Goal: Check status: Check status

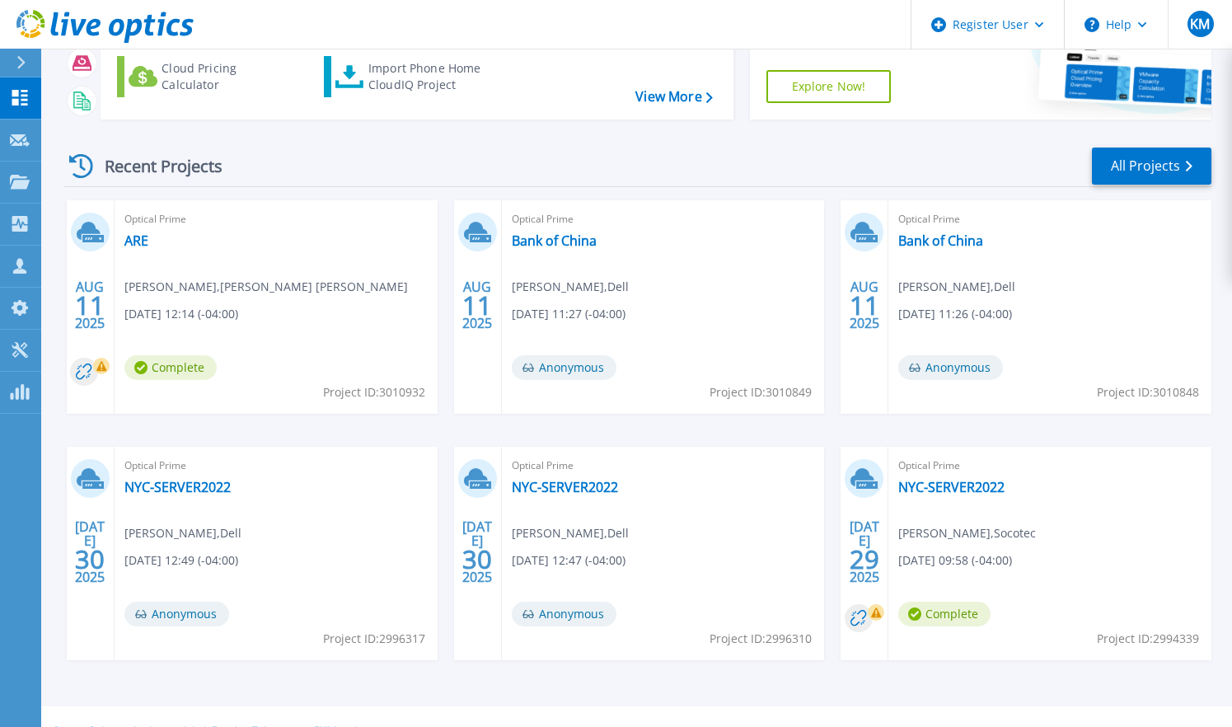
scroll to position [186, 0]
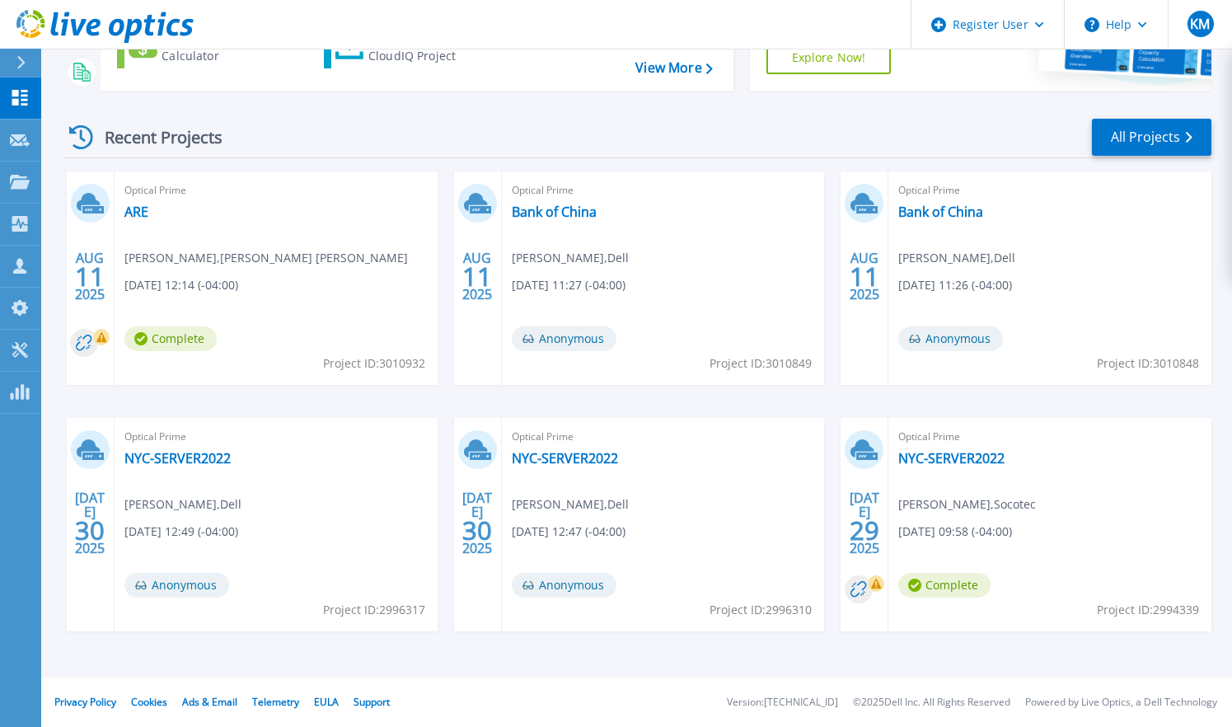
click at [1200, 461] on div "Optical Prime NYC-SERVER2022 Anthony Traniello , Socotec 07/29/2025, 09:58 (-04…" at bounding box center [1049, 524] width 323 height 213
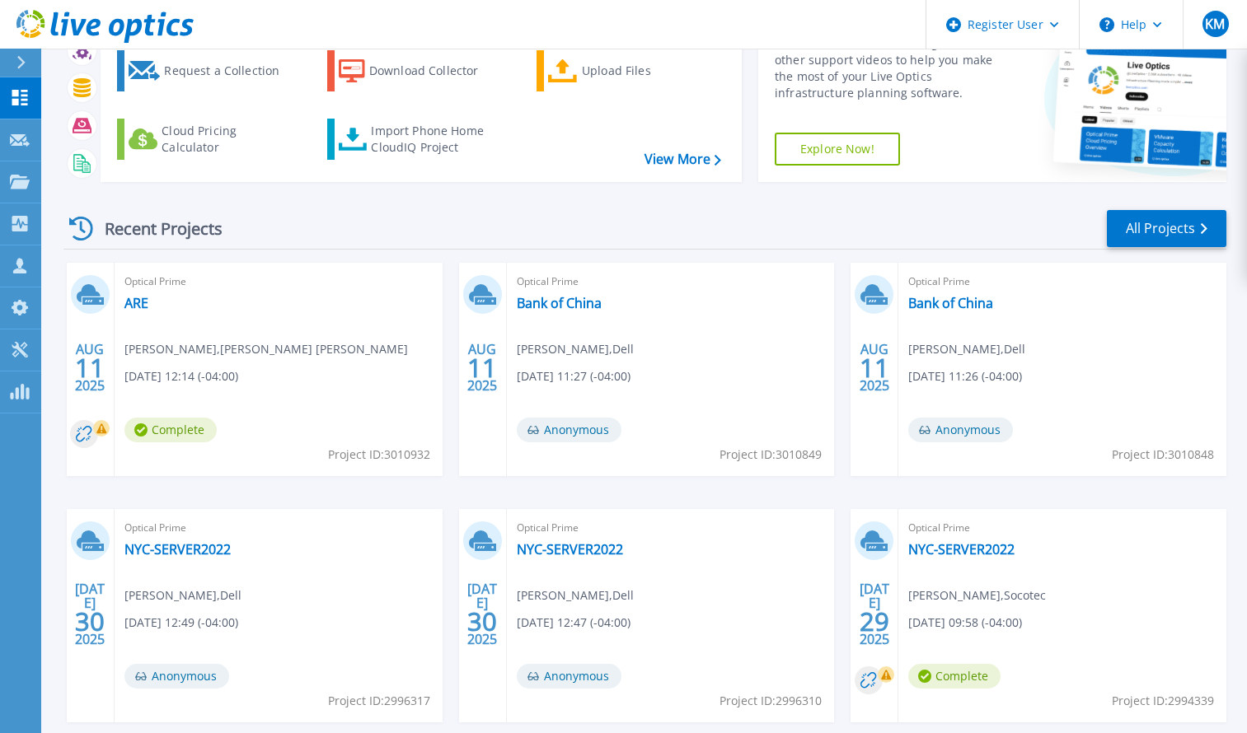
scroll to position [0, 0]
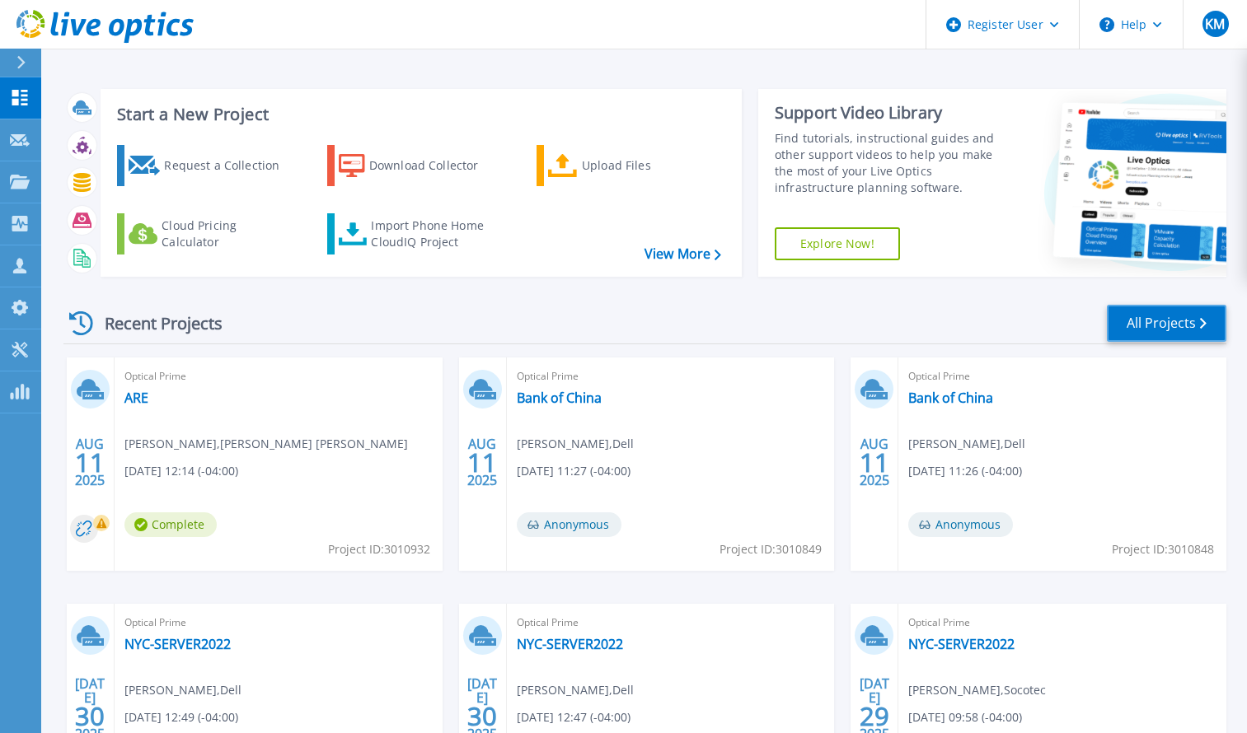
click at [1146, 325] on link "All Projects" at bounding box center [1166, 323] width 119 height 37
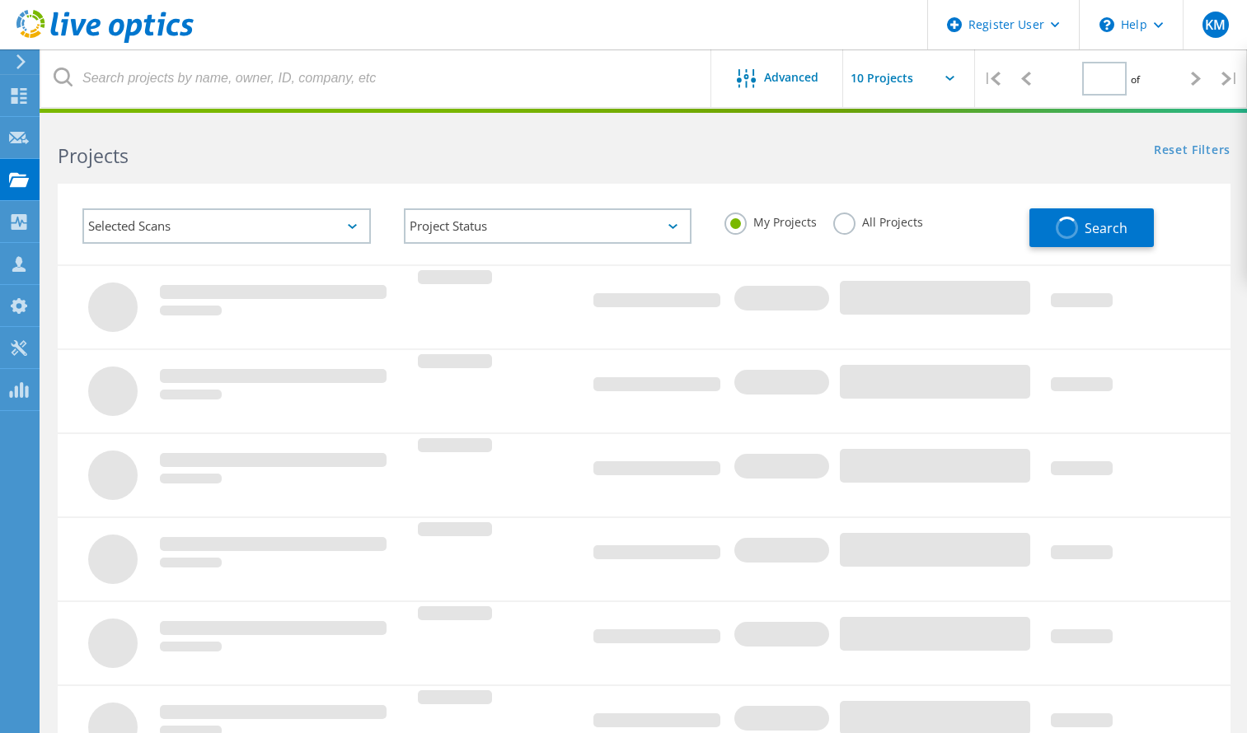
type input "1"
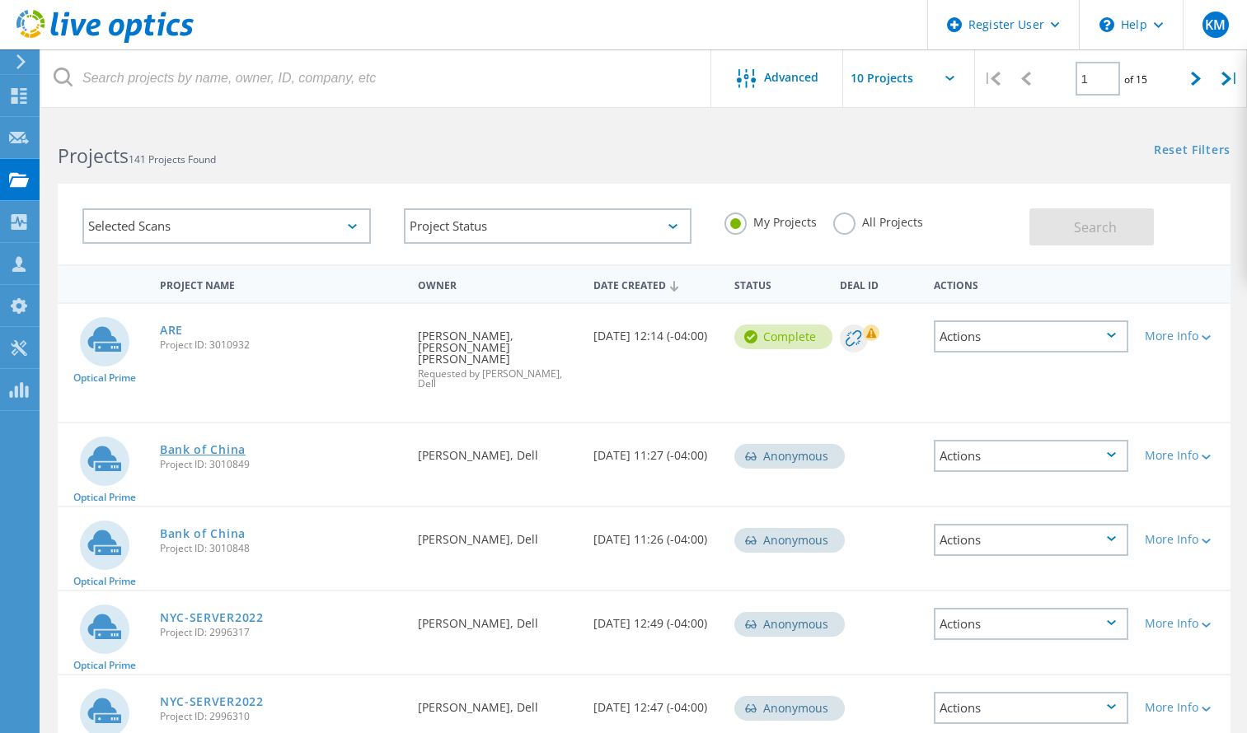
click at [200, 444] on link "Bank of China" at bounding box center [203, 450] width 86 height 12
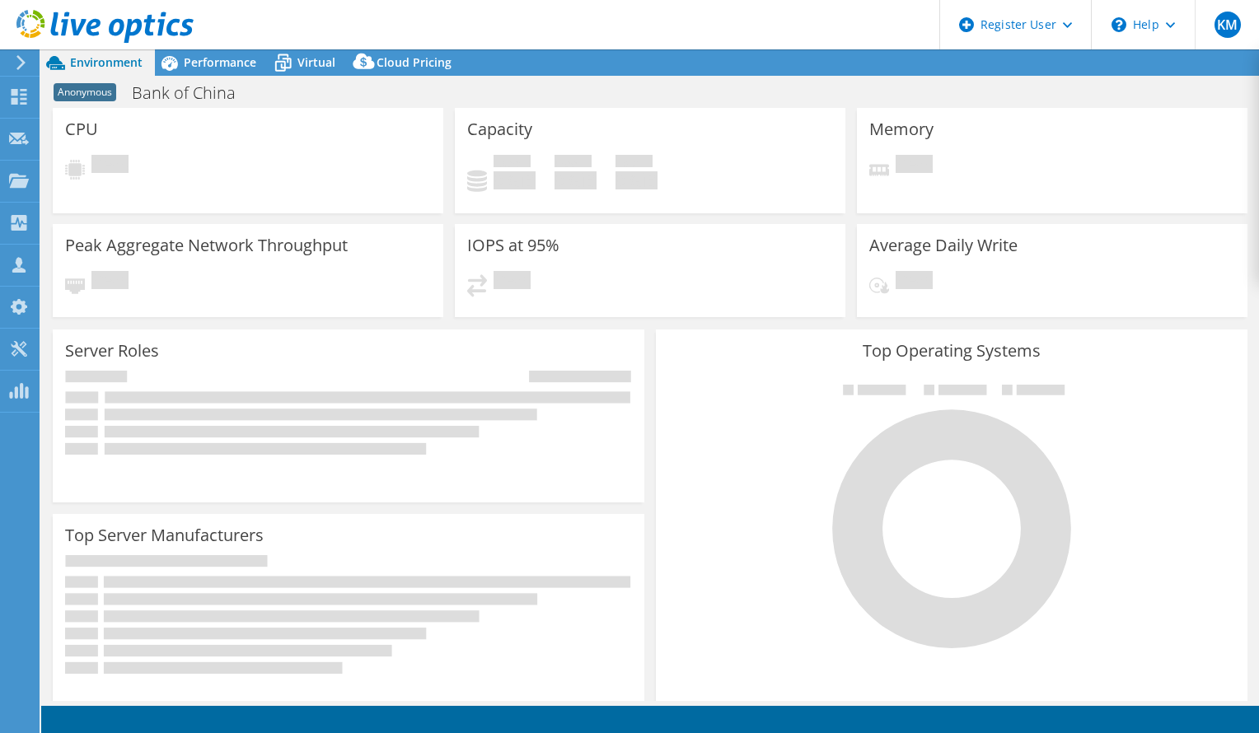
select select "USD"
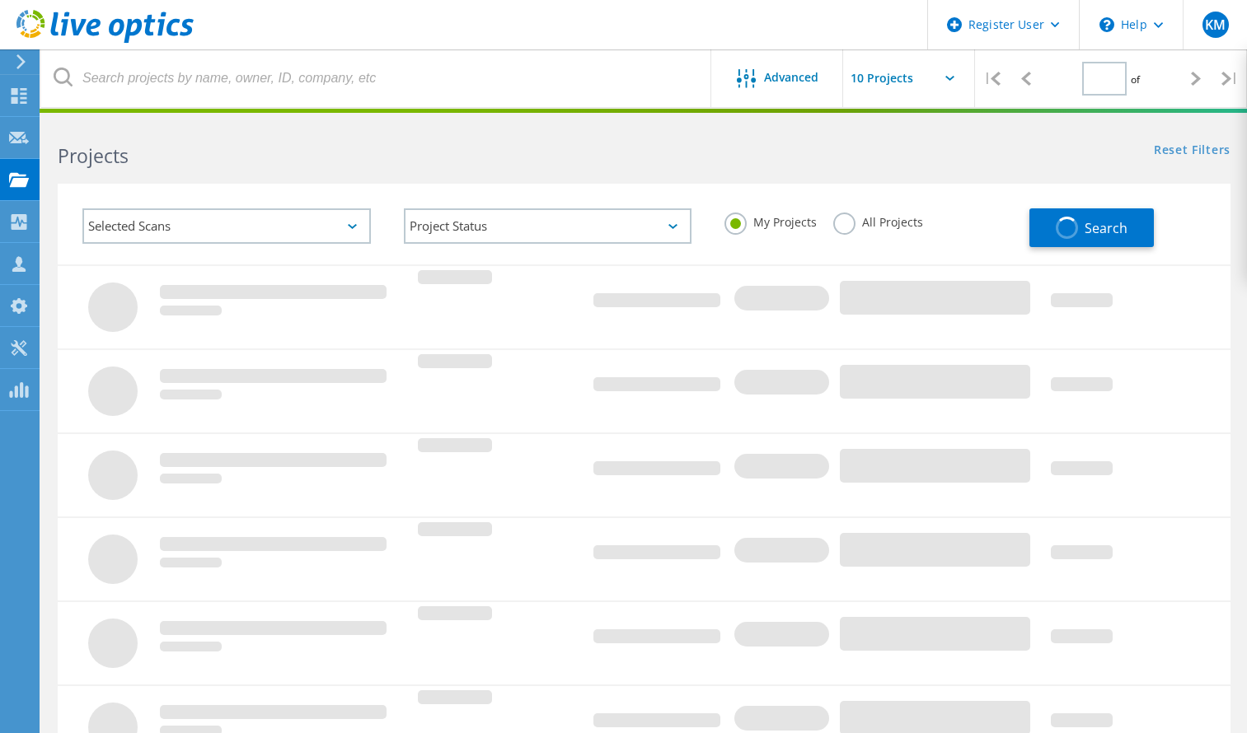
type input "1"
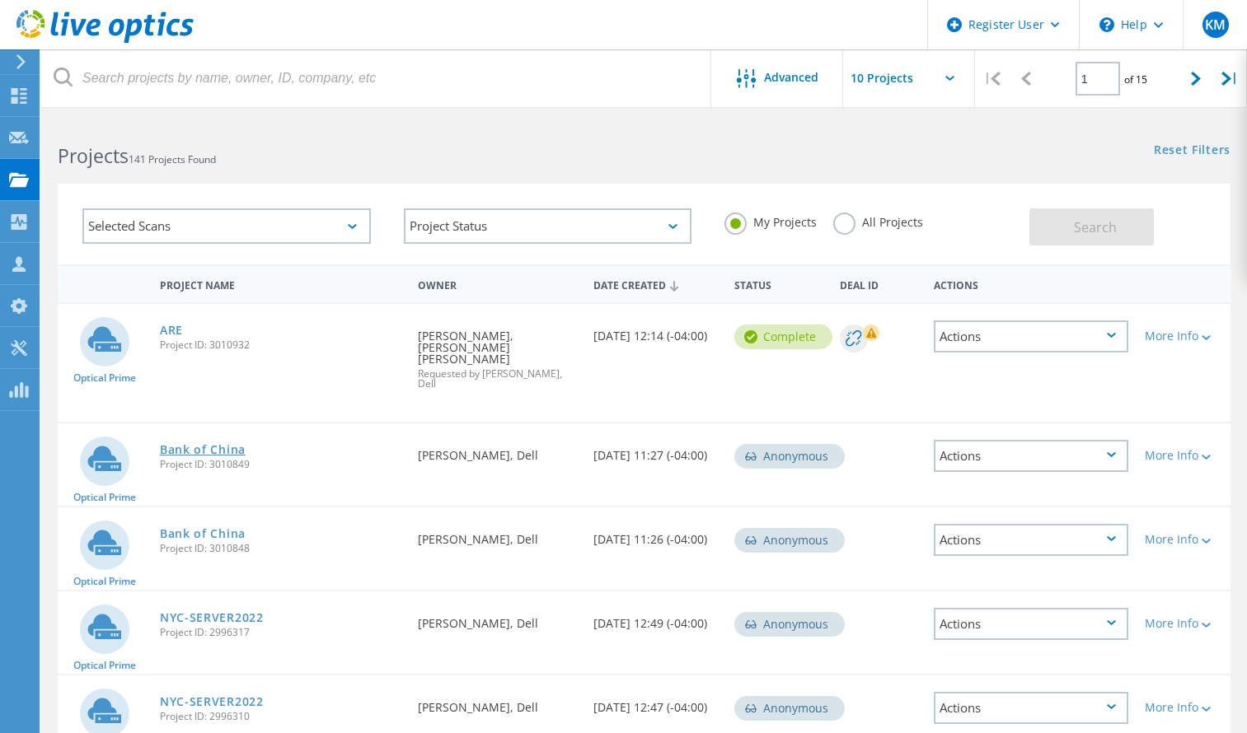
click at [229, 444] on link "Bank of China" at bounding box center [203, 450] width 86 height 12
